Goal: Find specific page/section: Find specific page/section

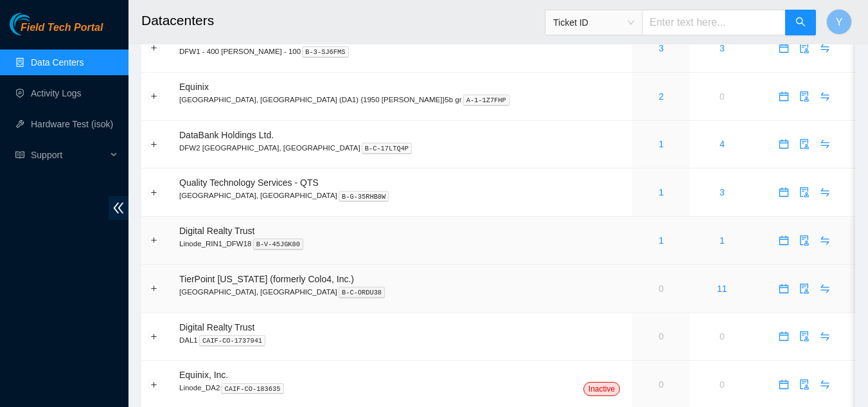
scroll to position [40, 0]
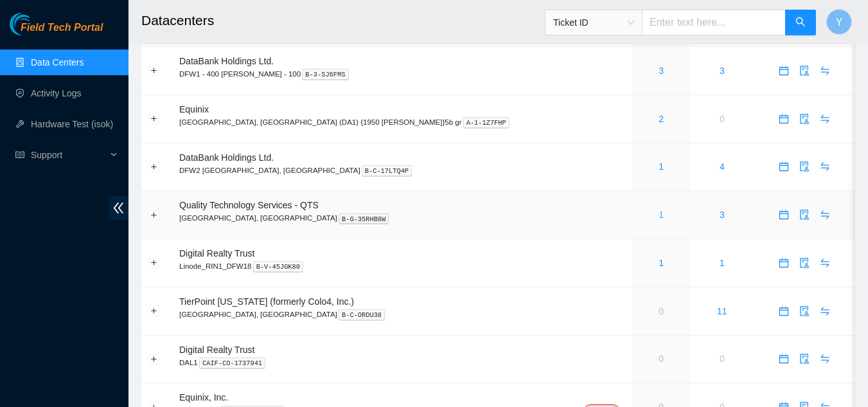
click at [658, 216] on link "1" at bounding box center [660, 214] width 5 height 10
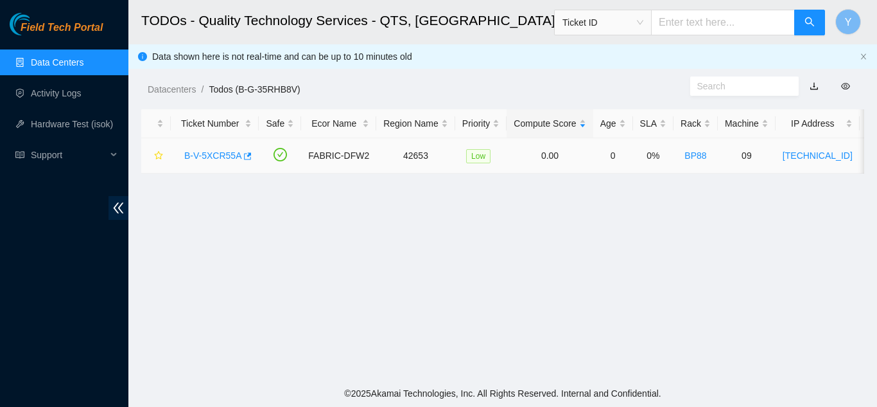
click at [206, 152] on link "B-V-5XCR55A" at bounding box center [212, 155] width 57 height 10
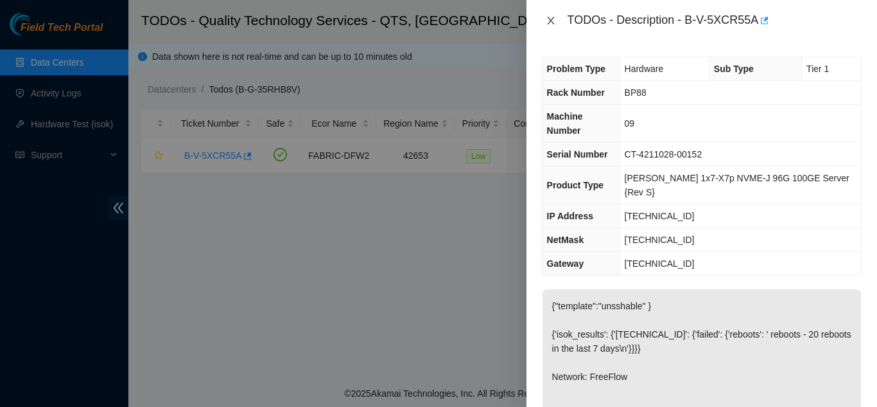
click at [549, 19] on icon "close" at bounding box center [550, 21] width 7 height 8
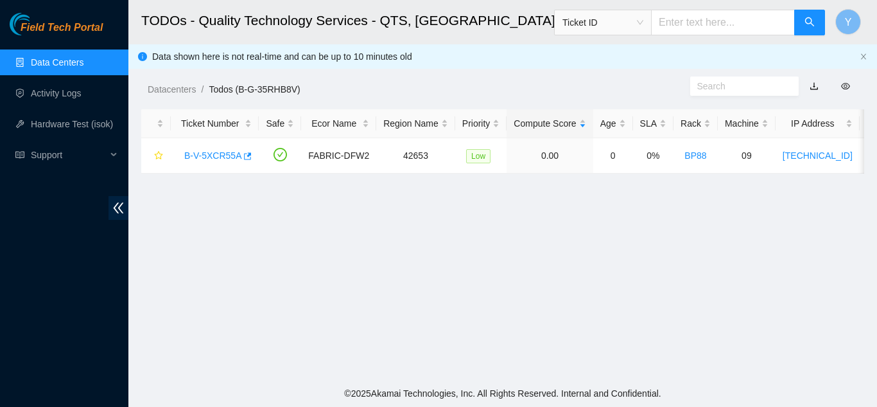
click at [62, 62] on link "Data Centers" at bounding box center [57, 62] width 53 height 10
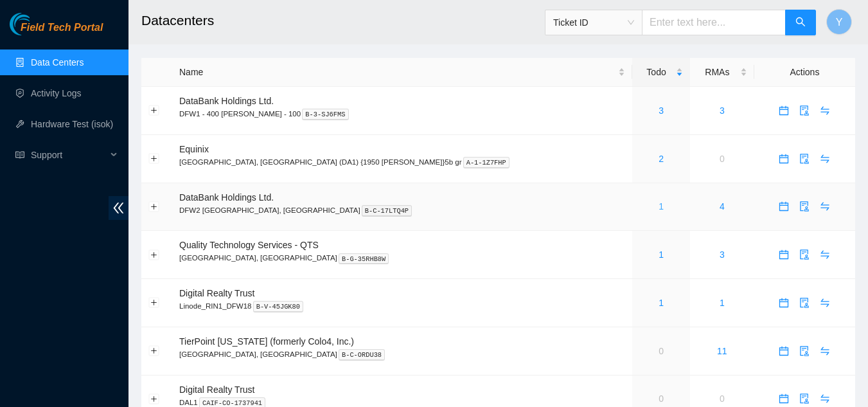
click at [658, 207] on link "1" at bounding box center [660, 206] width 5 height 10
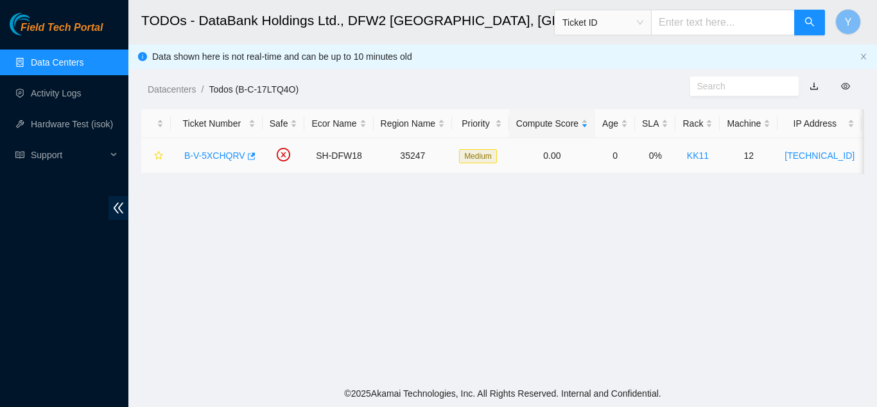
click at [213, 156] on link "B-V-5XCHQRV" at bounding box center [214, 155] width 61 height 10
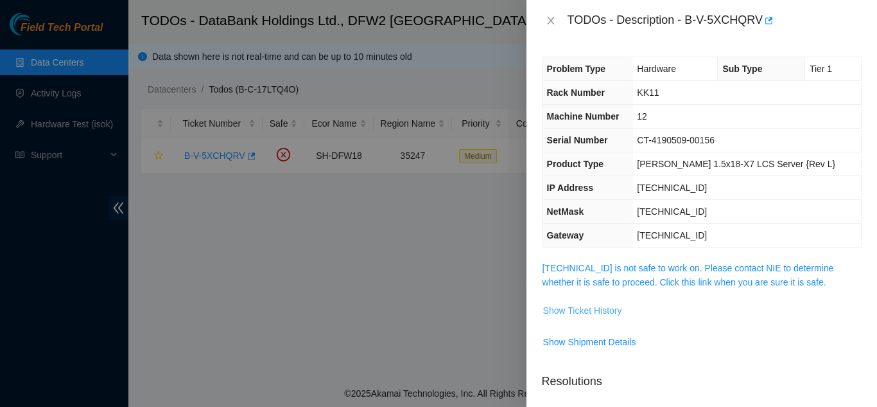
click at [583, 312] on span "Show Ticket History" at bounding box center [582, 310] width 79 height 14
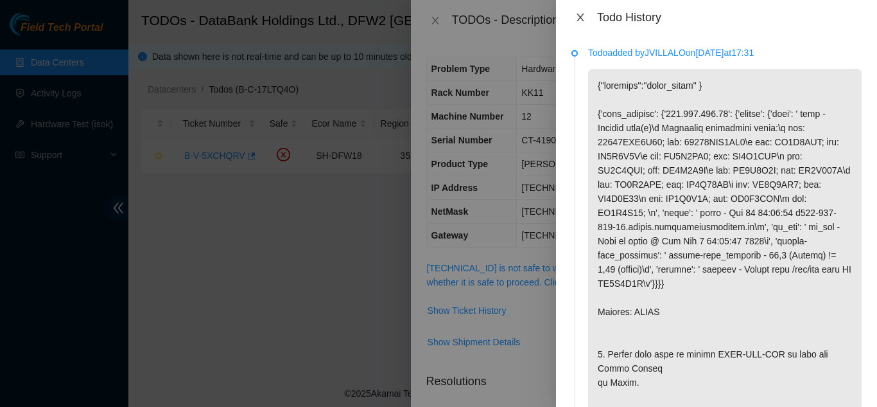
click at [580, 18] on icon "close" at bounding box center [580, 17] width 7 height 8
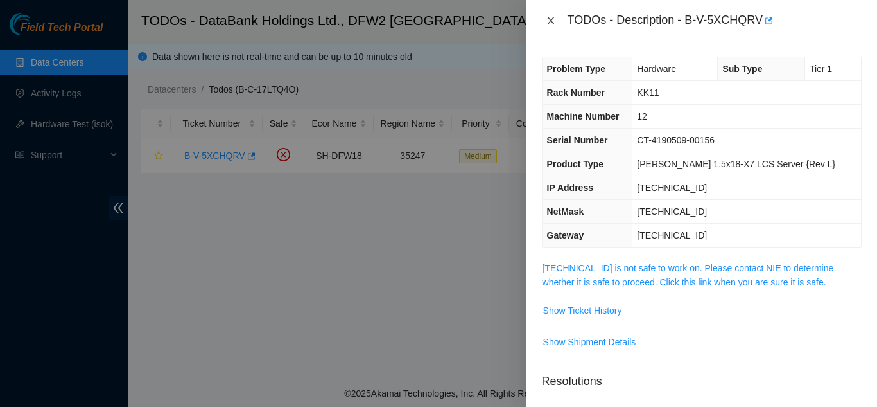
click at [550, 18] on icon "close" at bounding box center [551, 20] width 10 height 10
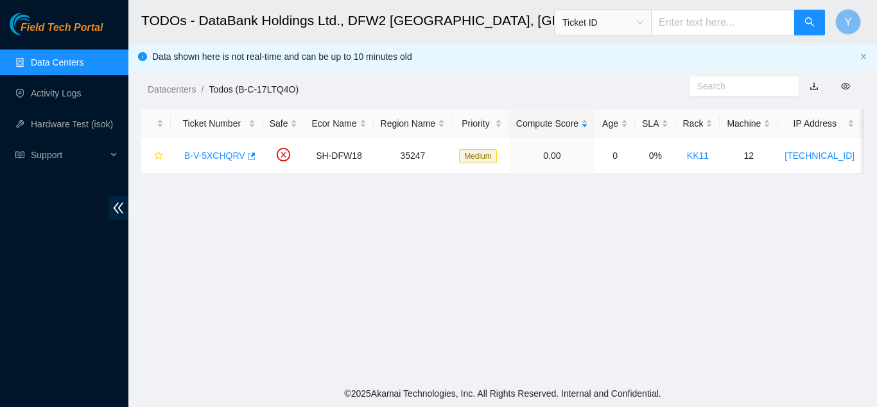
click at [52, 62] on link "Data Centers" at bounding box center [57, 62] width 53 height 10
